Goal: Task Accomplishment & Management: Complete application form

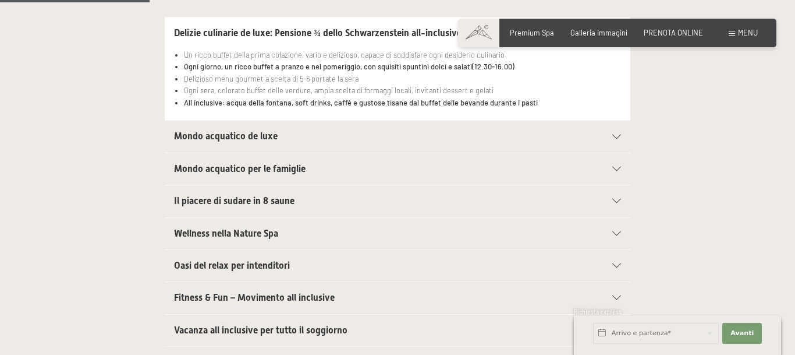
scroll to position [416, 0]
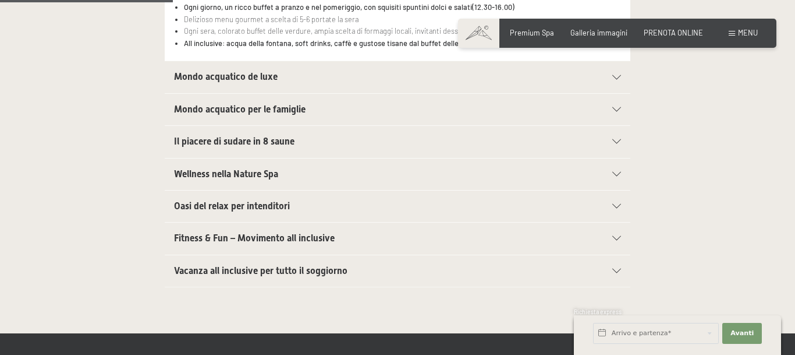
click at [390, 238] on h2 "Fitness & Fun – Movimento all inclusive" at bounding box center [375, 238] width 402 height 13
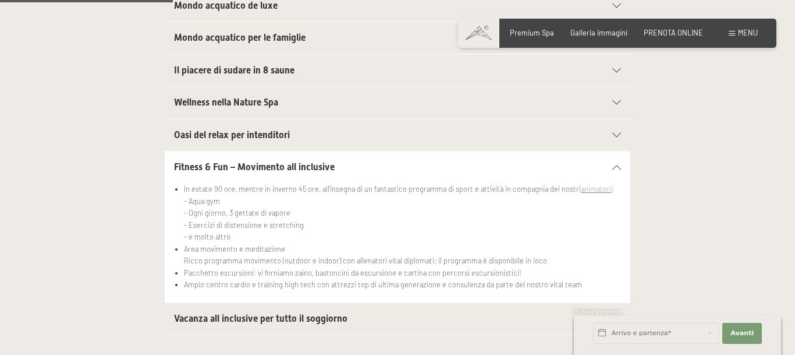
scroll to position [407, 0]
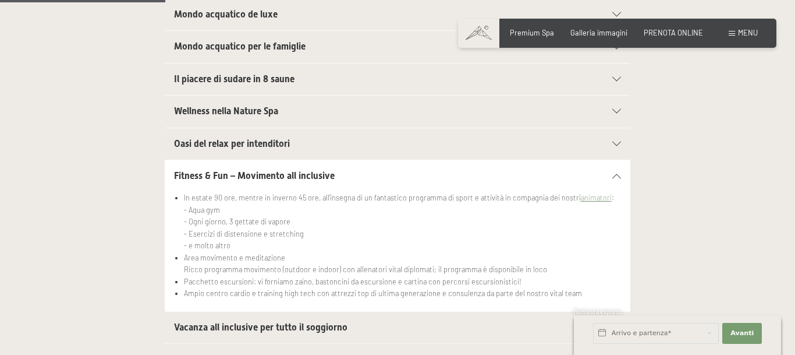
click at [389, 172] on h2 "Fitness & Fun – Movimento all inclusive" at bounding box center [375, 175] width 402 height 13
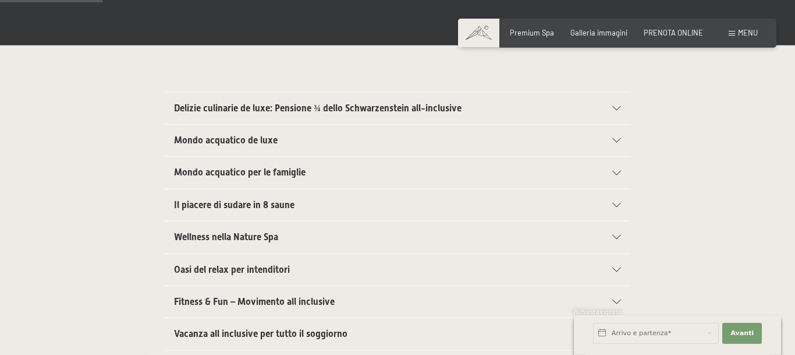
scroll to position [297, 0]
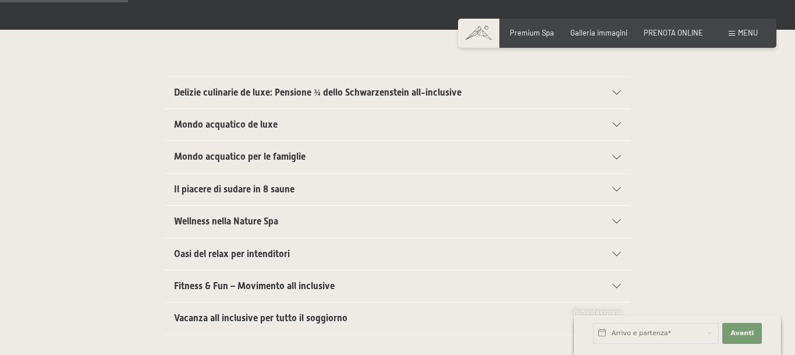
click at [438, 97] on span "Delizie culinarie de luxe: Pensione ¾ dello Schwarzenstein all-inclusive" at bounding box center [318, 92] width 288 height 11
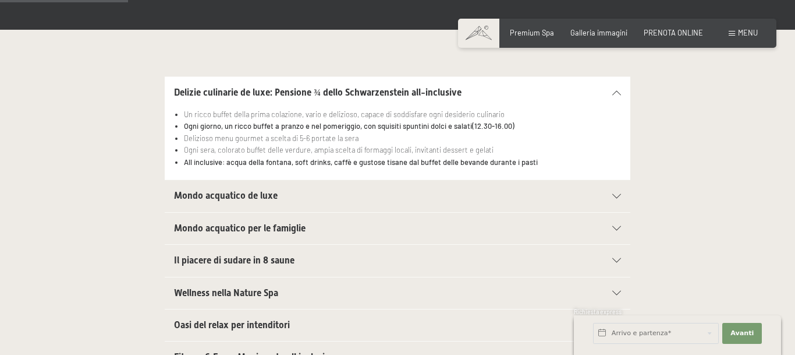
click at [438, 98] on span "Delizie culinarie de luxe: Pensione ¾ dello Schwarzenstein all-inclusive" at bounding box center [318, 92] width 288 height 11
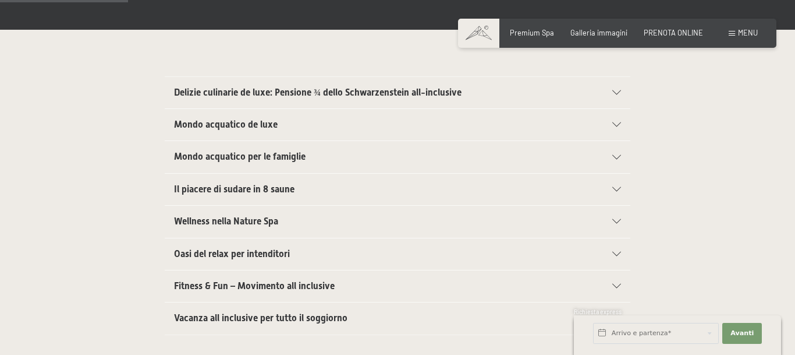
click at [387, 126] on h2 "Mondo acquatico de luxe" at bounding box center [375, 124] width 402 height 13
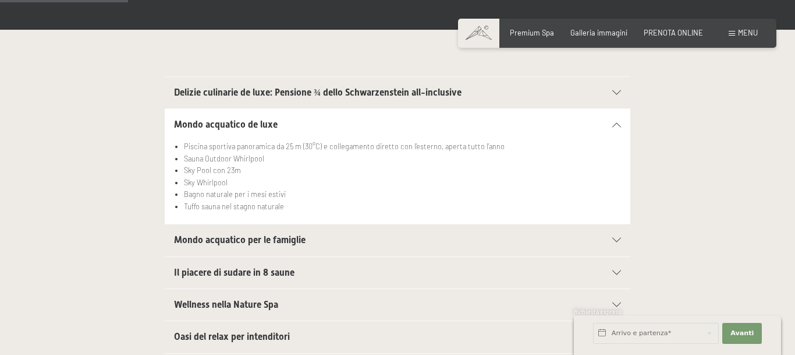
click at [387, 126] on h2 "Mondo acquatico de luxe" at bounding box center [375, 124] width 402 height 13
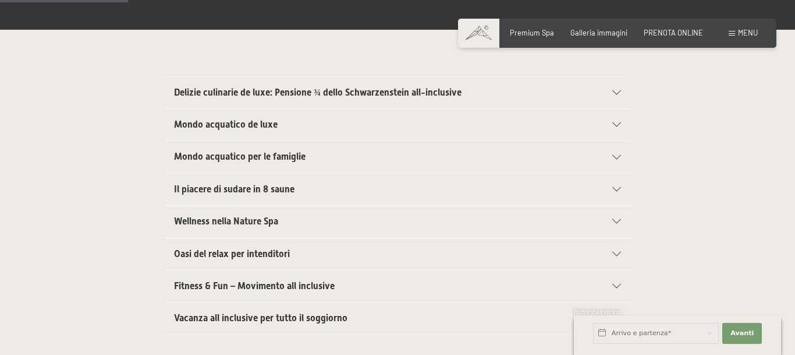
click at [387, 126] on h2 "Mondo acquatico de luxe" at bounding box center [375, 124] width 402 height 13
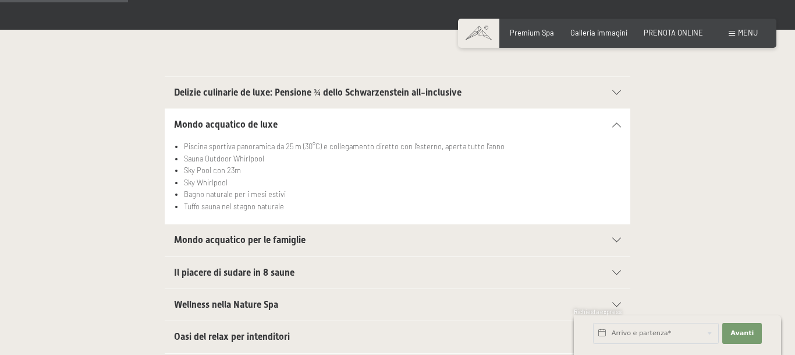
click at [387, 126] on h2 "Mondo acquatico de luxe" at bounding box center [375, 124] width 402 height 13
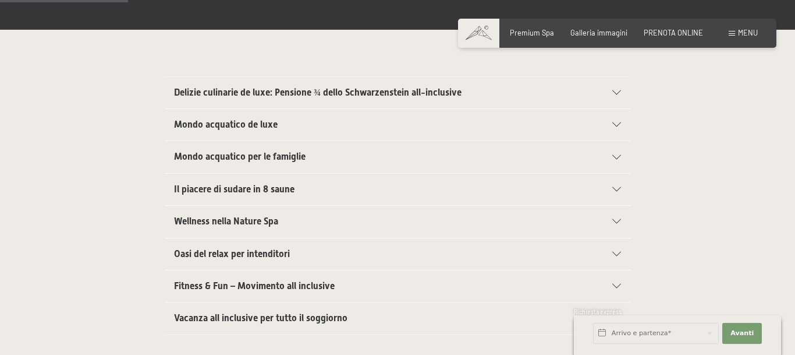
click at [387, 127] on h2 "Mondo acquatico de luxe" at bounding box center [375, 124] width 402 height 13
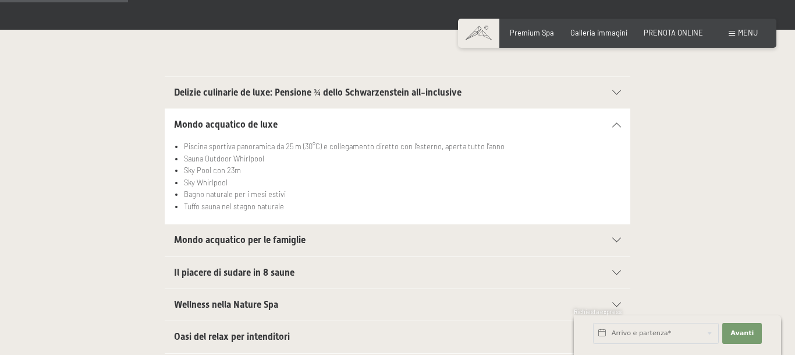
click at [387, 127] on h2 "Mondo acquatico de luxe" at bounding box center [375, 124] width 402 height 13
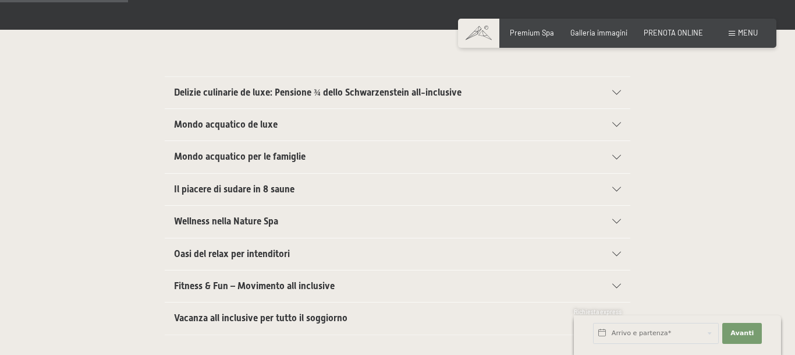
click at [351, 186] on h2 "Il piacere di sudare in 8 saune" at bounding box center [375, 189] width 402 height 13
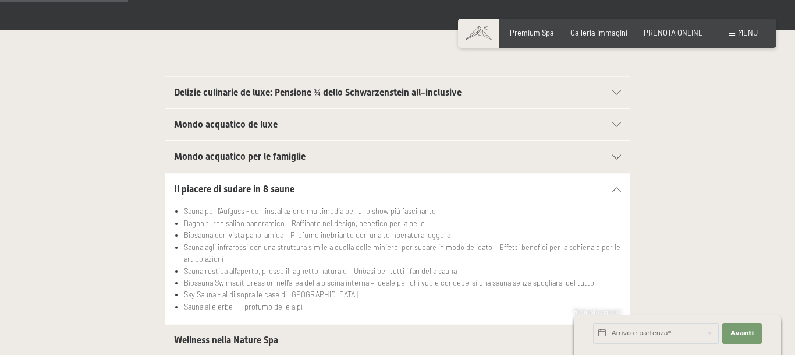
click at [351, 186] on h2 "Il piacere di sudare in 8 saune" at bounding box center [375, 189] width 402 height 13
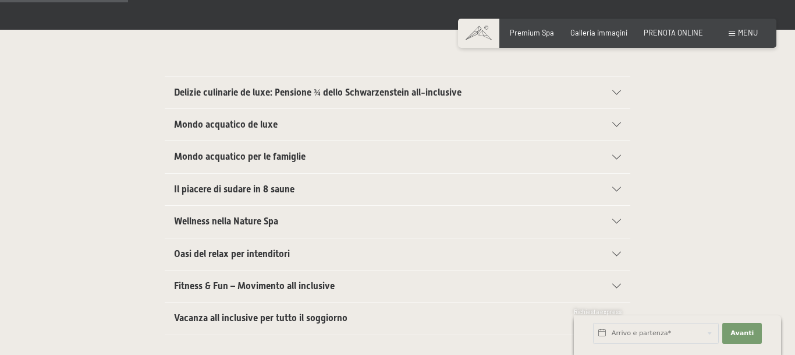
click at [306, 227] on h2 "Wellness nella Nature Spa" at bounding box center [375, 221] width 402 height 13
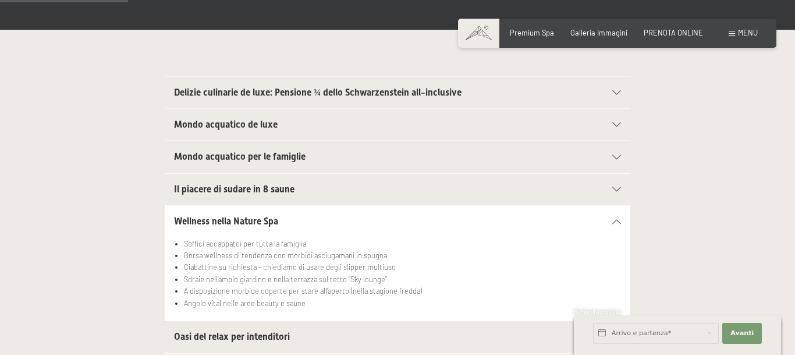
click at [306, 225] on h2 "Wellness nella Nature Spa" at bounding box center [375, 221] width 402 height 13
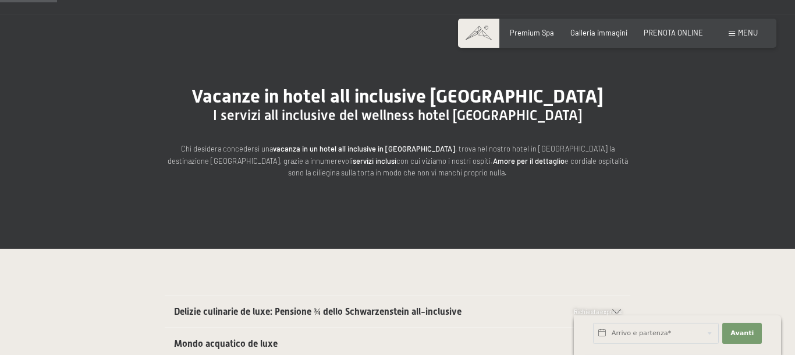
scroll to position [0, 0]
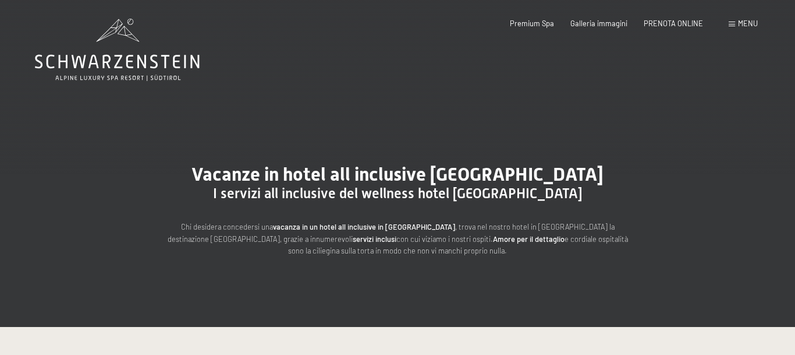
click at [742, 27] on span "Menu" at bounding box center [748, 23] width 20 height 9
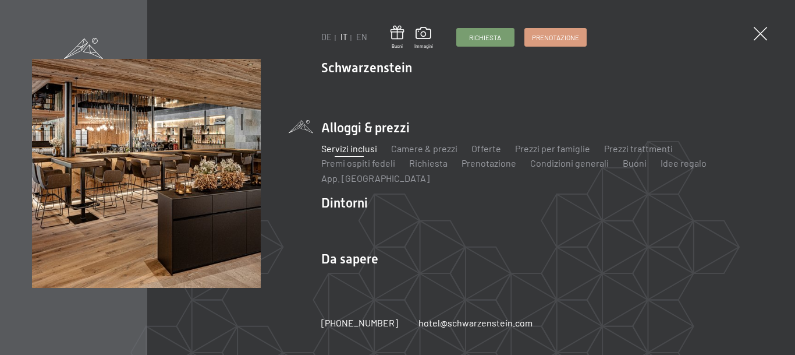
click at [773, 30] on div "DE IT EN Buoni Immagini Richiesta Prenotazione DE IT EN Schwarzenstein Novità a…" at bounding box center [397, 177] width 795 height 355
click at [767, 34] on div "DE IT EN Buoni Immagini Richiesta Prenotazione DE IT EN Schwarzenstein Novità a…" at bounding box center [397, 177] width 795 height 355
click at [763, 34] on span at bounding box center [759, 33] width 19 height 19
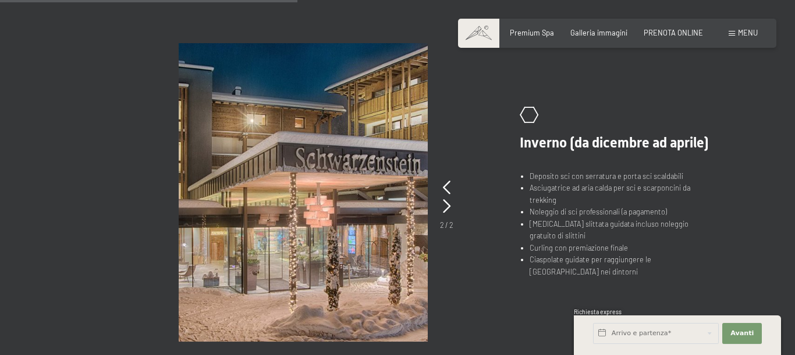
scroll to position [713, 0]
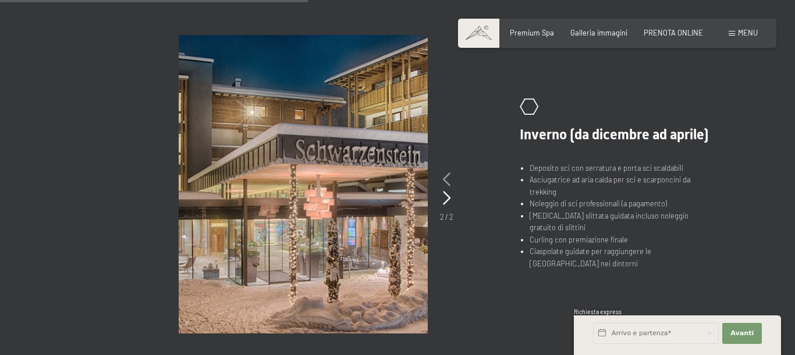
click at [450, 179] on icon at bounding box center [447, 179] width 8 height 14
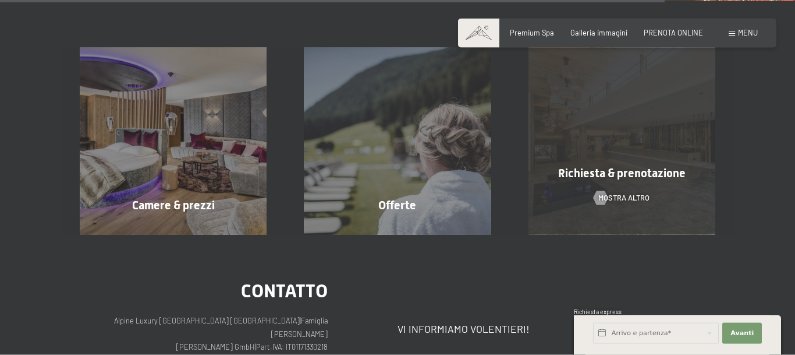
scroll to position [1544, 0]
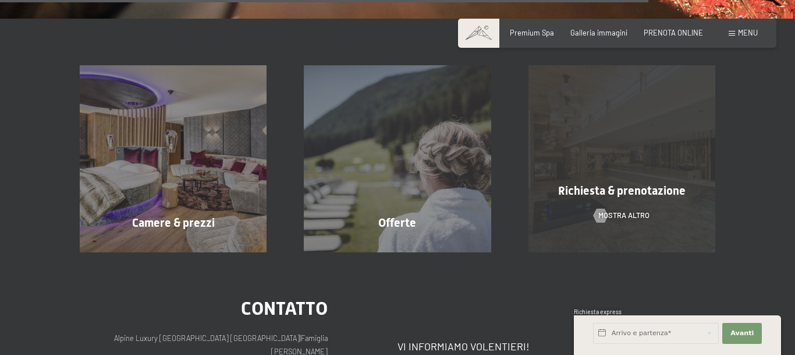
click at [597, 139] on div "Richiesta & prenotazione mostra altro" at bounding box center [622, 158] width 224 height 187
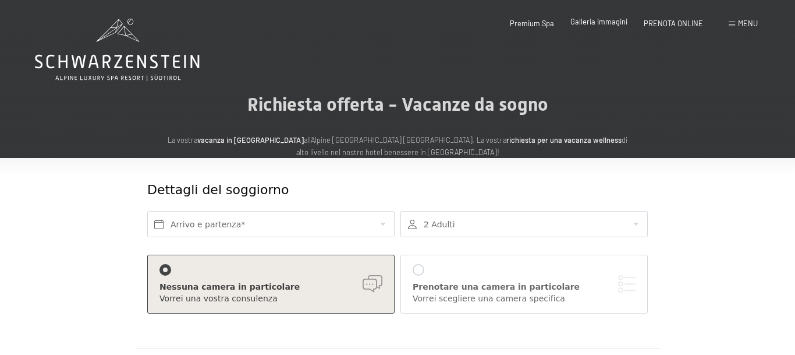
click at [617, 22] on span "Galleria immagini" at bounding box center [599, 21] width 57 height 9
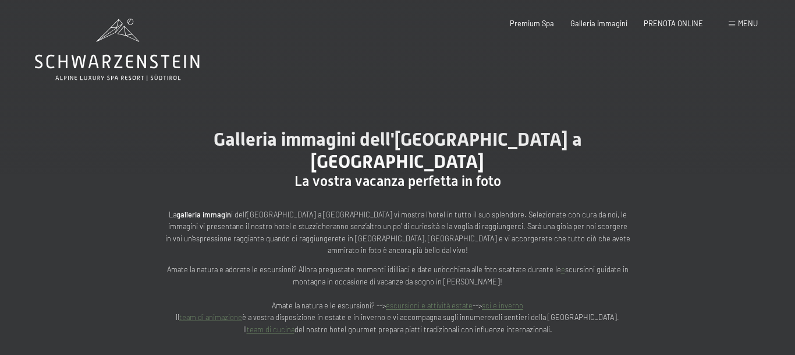
click at [740, 21] on span "Menu" at bounding box center [748, 23] width 20 height 9
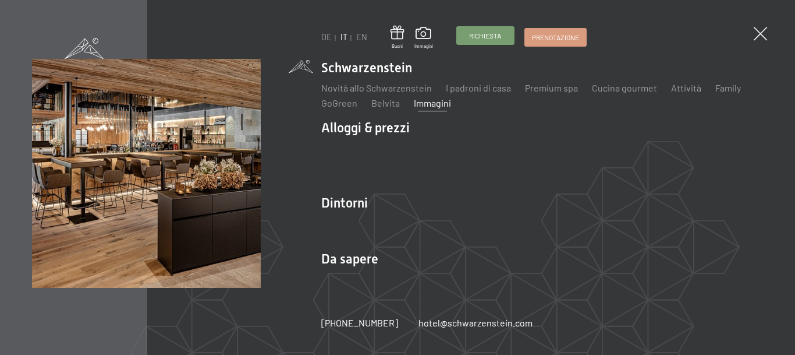
click at [493, 29] on link "Richiesta" at bounding box center [485, 35] width 57 height 17
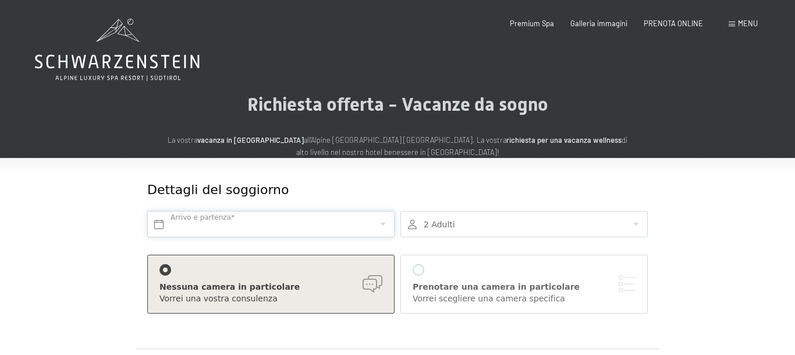
click at [231, 225] on input "text" at bounding box center [270, 224] width 247 height 26
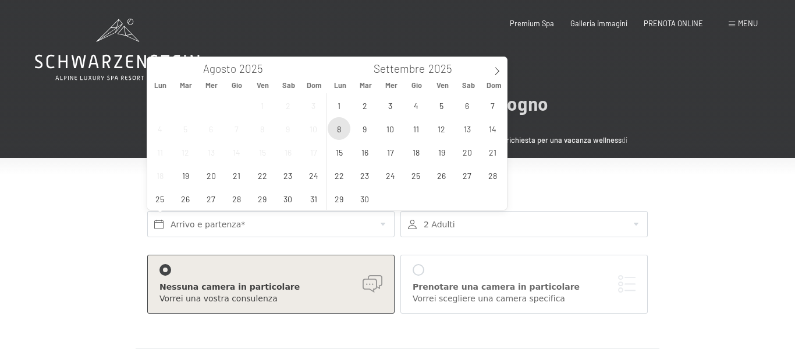
click at [340, 131] on span "8" at bounding box center [339, 128] width 23 height 23
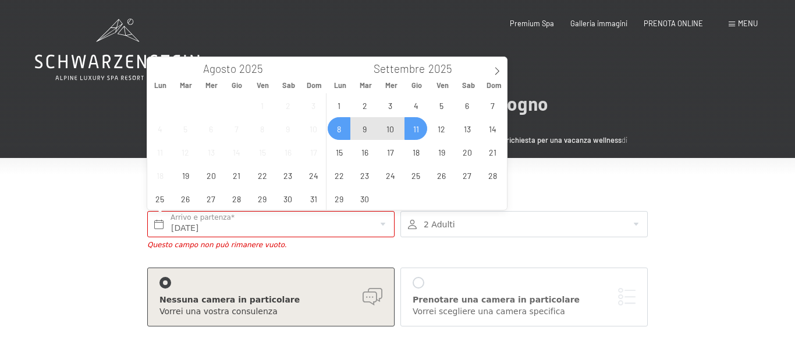
click at [417, 128] on span "11" at bounding box center [416, 128] width 23 height 23
type input "Lun. 08/09/2025 - Gio. 11/09/2025"
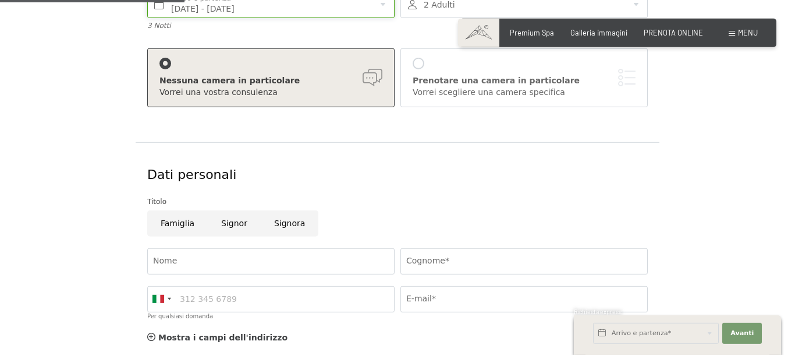
scroll to position [238, 0]
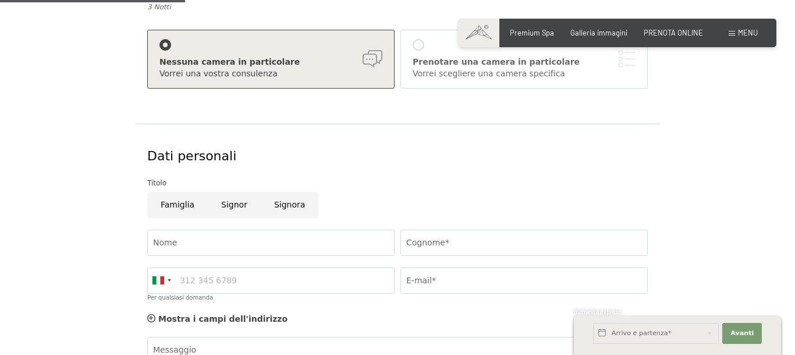
click at [280, 206] on label "Consenso marketing*" at bounding box center [326, 211] width 94 height 12
click at [279, 206] on input "Consenso marketing*" at bounding box center [273, 211] width 12 height 12
checkbox input "false"
click at [278, 206] on input "Signora" at bounding box center [290, 205] width 58 height 26
radio input "true"
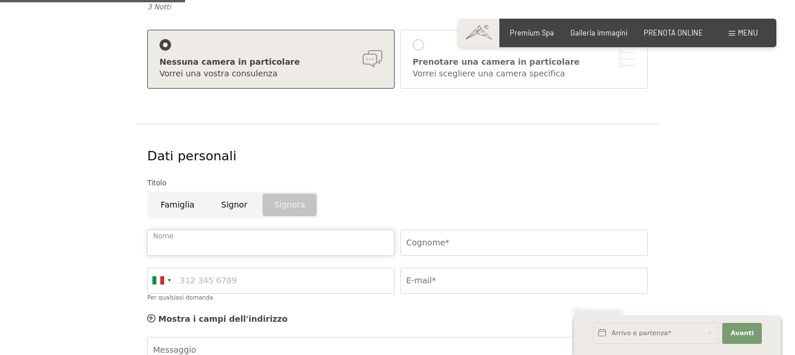
click at [228, 252] on input "Nome" at bounding box center [270, 242] width 247 height 26
type input "Jessica"
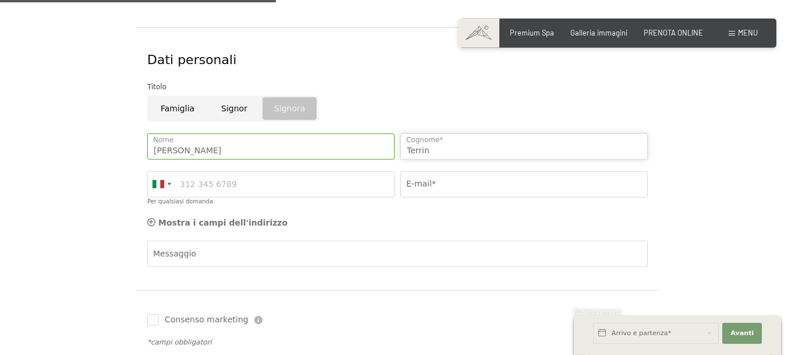
scroll to position [356, 0]
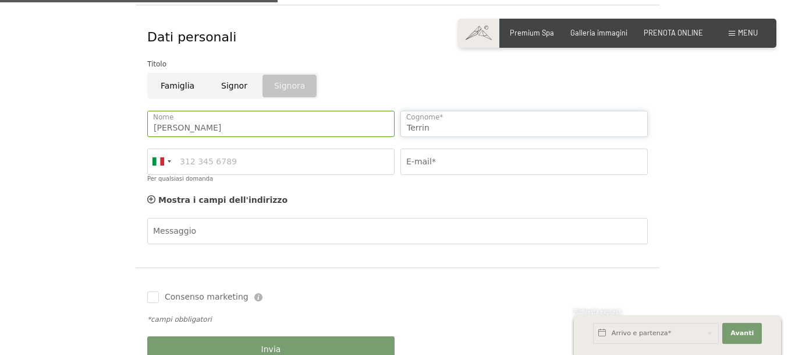
type input "Terrin"
click at [219, 157] on input "Per qualsiasi domanda" at bounding box center [270, 161] width 247 height 26
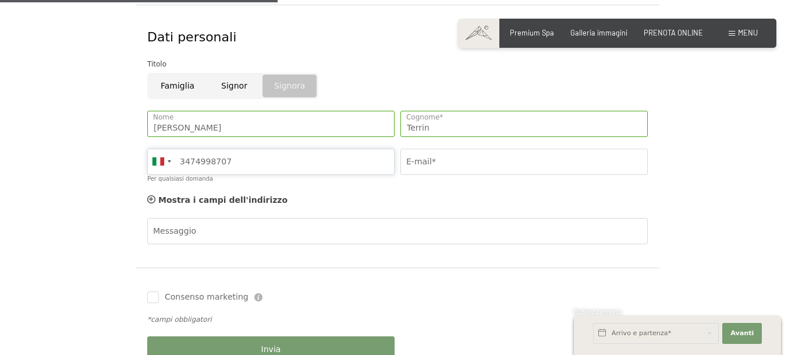
type input "3474998707"
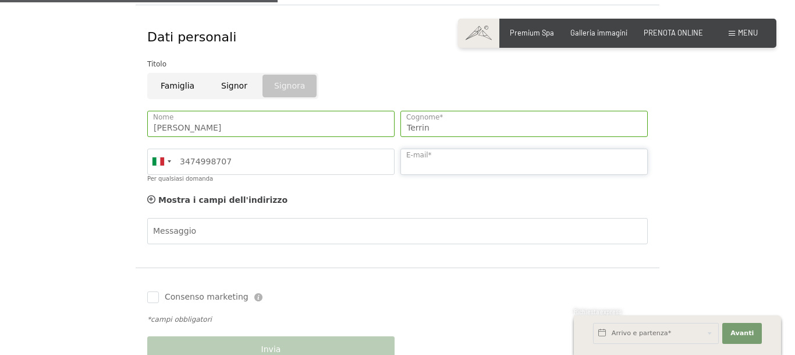
click at [427, 158] on input "E-mail*" at bounding box center [524, 161] width 247 height 26
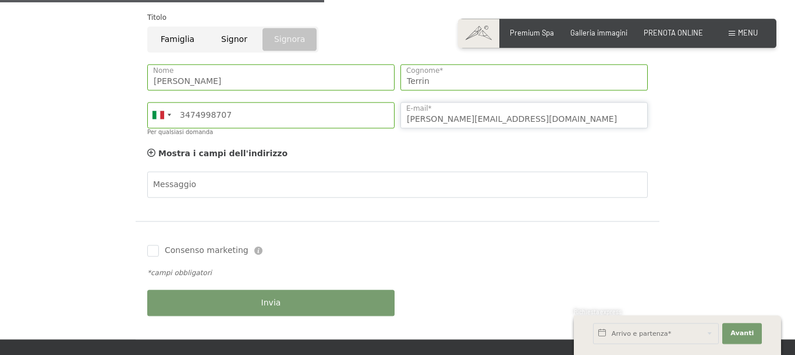
scroll to position [416, 0]
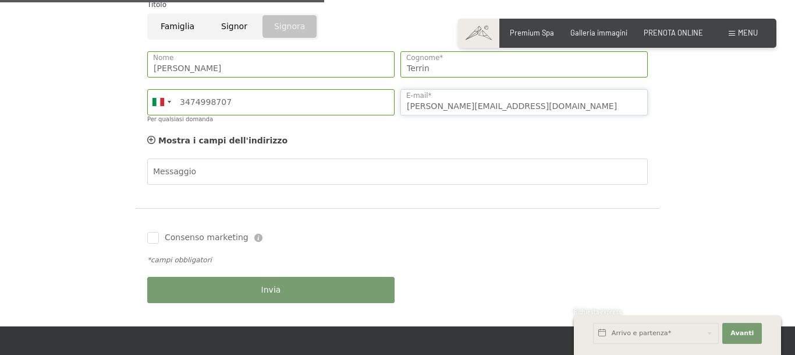
type input "jessica.terrin09@gmail.com"
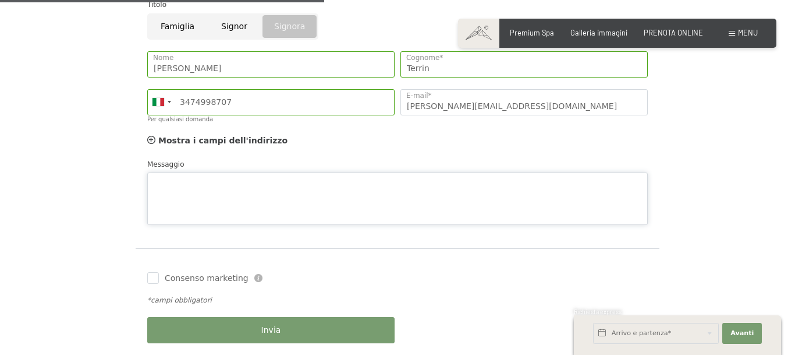
click at [190, 172] on textarea "Messaggio" at bounding box center [397, 198] width 501 height 52
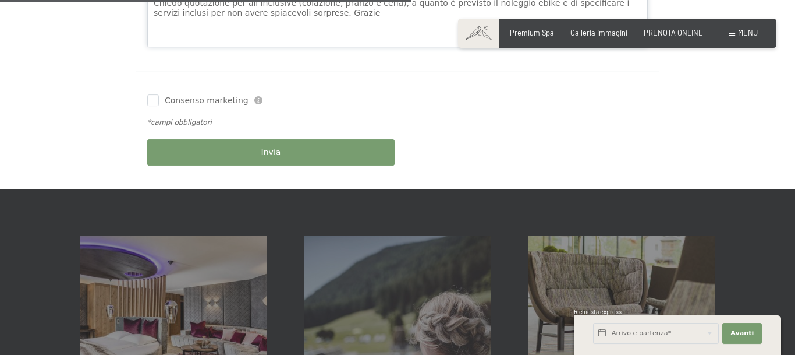
scroll to position [594, 0]
type textarea "Chiedo quotazione per all inclusive (colazione, pranzo e cena), a quanto è prev…"
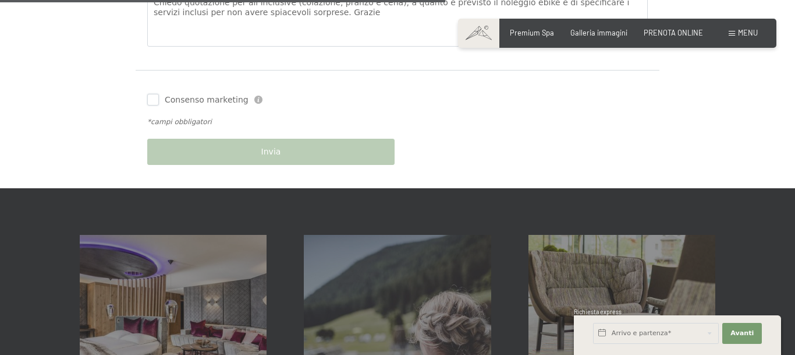
click at [157, 97] on input "Consenso marketing" at bounding box center [153, 100] width 12 height 12
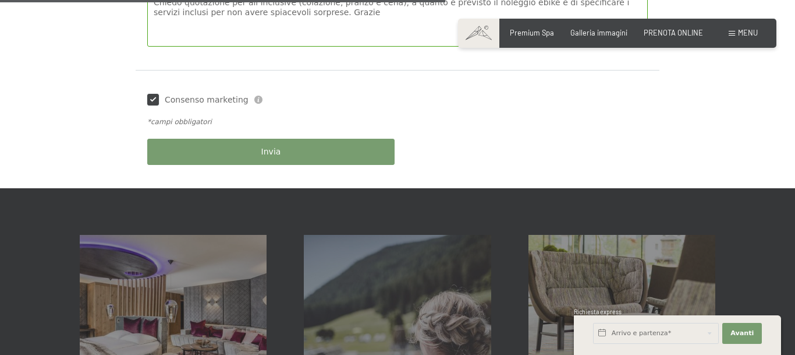
click at [157, 98] on input "Consenso marketing" at bounding box center [153, 100] width 12 height 12
checkbox input "false"
click at [263, 152] on button "Invia" at bounding box center [270, 152] width 247 height 26
